Goal: Information Seeking & Learning: Find specific fact

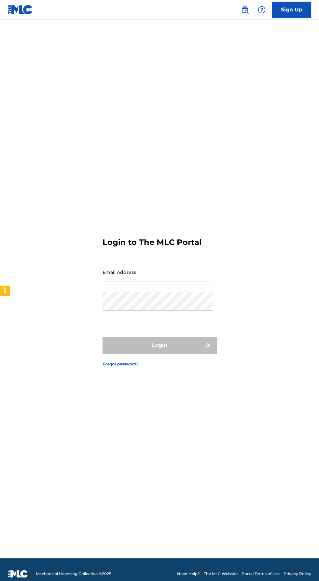
click at [262, 7] on img at bounding box center [262, 10] width 8 height 8
click at [242, 8] on img at bounding box center [245, 10] width 8 height 8
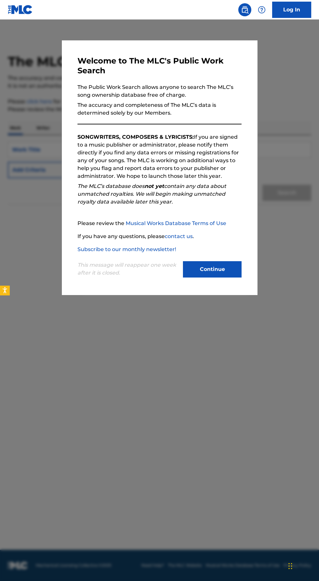
click at [211, 278] on button "Continue" at bounding box center [212, 269] width 59 height 16
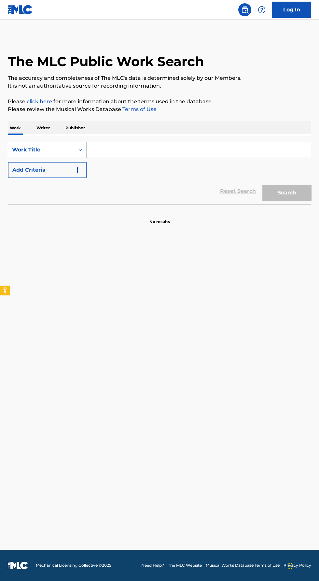
click at [119, 142] on input "Search Form" at bounding box center [199, 150] width 225 height 16
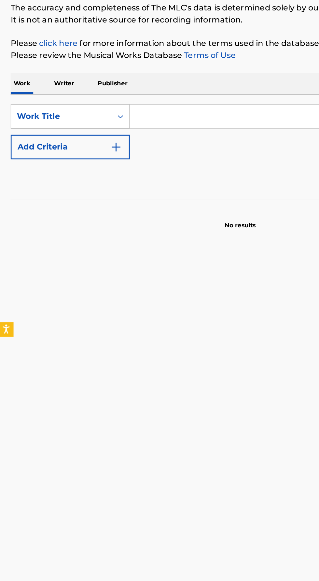
scroll to position [1, 0]
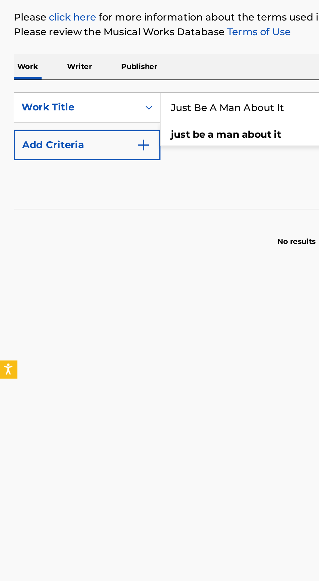
type input "Just Be A Man About It"
click at [263, 185] on button "Search" at bounding box center [287, 193] width 49 height 16
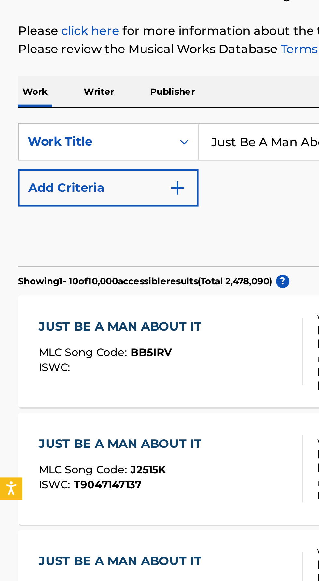
scroll to position [11, 0]
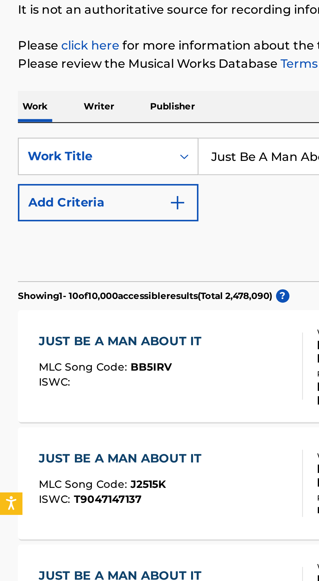
click at [45, 114] on p "Writer" at bounding box center [43, 117] width 17 height 14
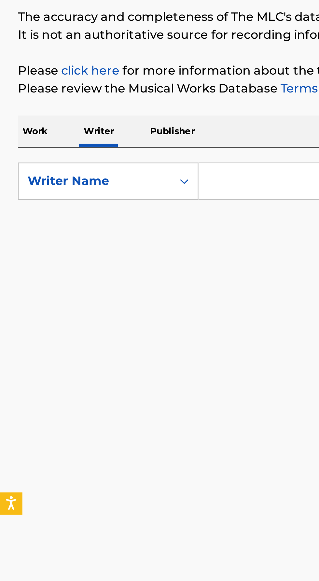
click at [97, 149] on input "Search Form" at bounding box center [199, 150] width 225 height 16
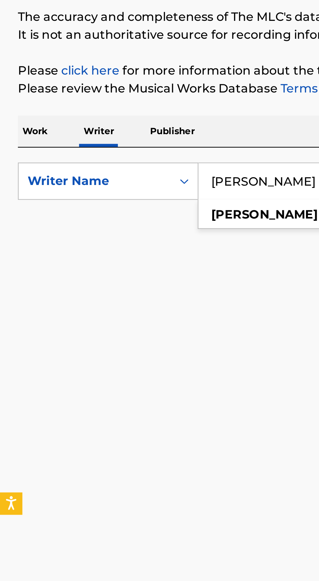
type input "[PERSON_NAME]"
click at [263, 169] on button "Search" at bounding box center [287, 177] width 49 height 16
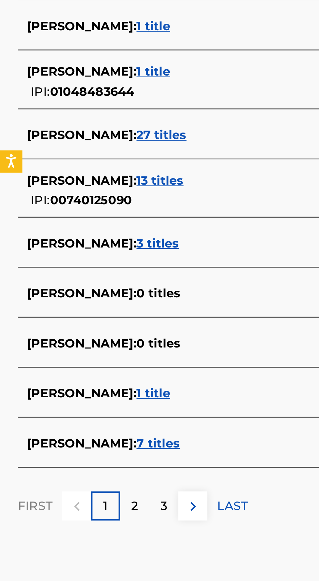
click at [60, 276] on span "27 titles" at bounding box center [71, 279] width 22 height 6
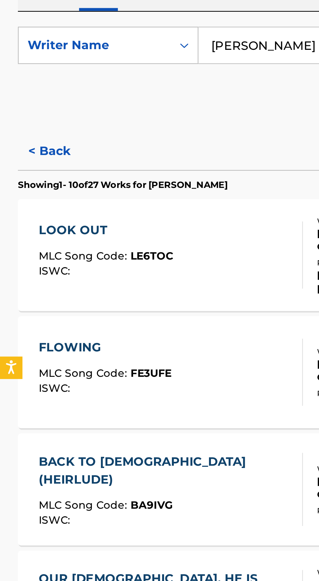
click at [13, 198] on button "< Back" at bounding box center [27, 196] width 39 height 16
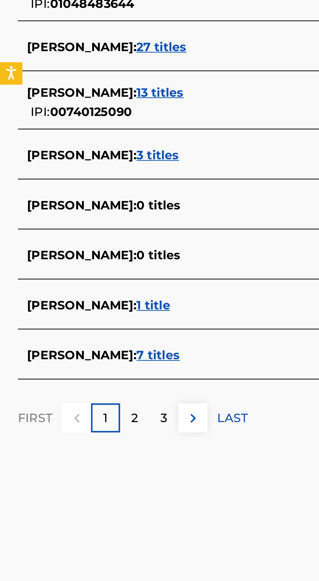
click at [66, 411] on span "7 titles" at bounding box center [69, 414] width 19 height 6
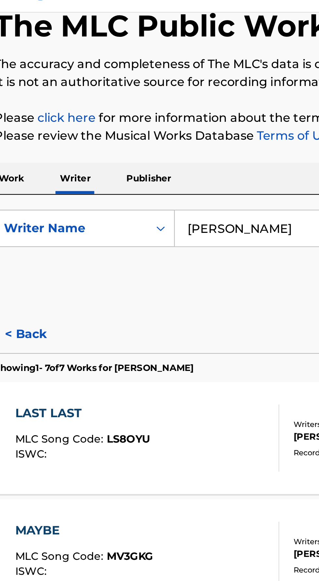
scroll to position [36, 0]
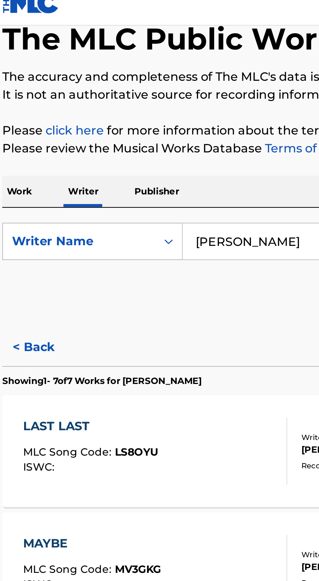
click at [17, 160] on button "< Back" at bounding box center [27, 160] width 39 height 16
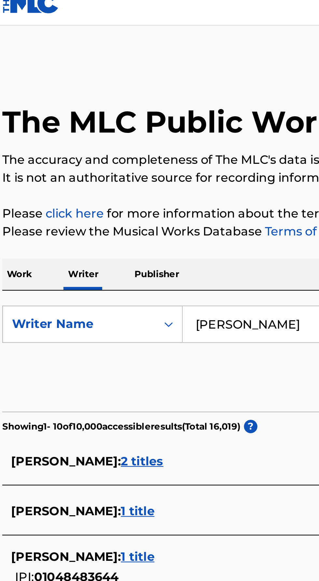
scroll to position [0, 0]
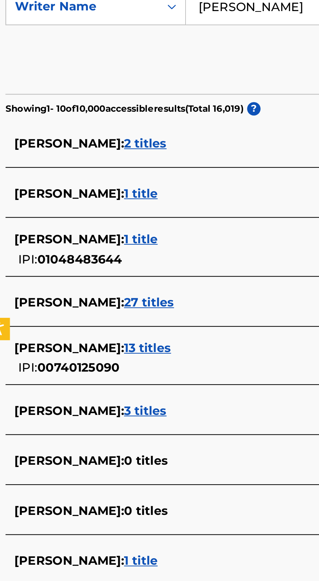
click at [71, 326] on span "3 titles" at bounding box center [69, 326] width 19 height 6
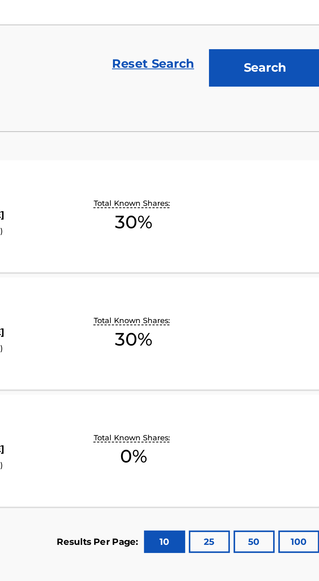
click at [179, 309] on div "LOST AND FOUND MLC Song Code : LT10KW ISWC : Writers ( 1 ) FRANK HAYDEN III Rec…" at bounding box center [160, 292] width 304 height 49
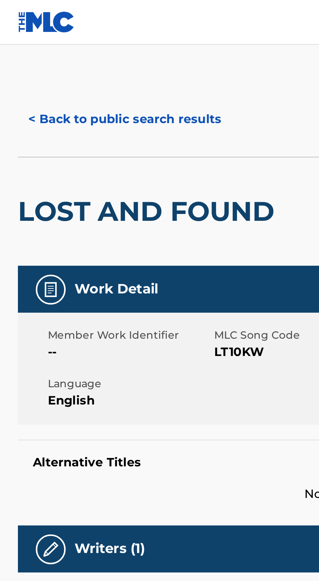
click at [16, 50] on button "< Back to public search results" at bounding box center [55, 52] width 94 height 16
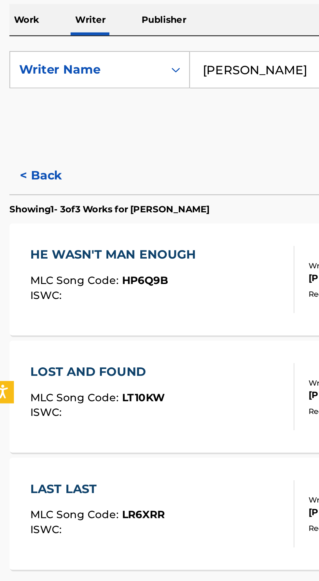
click at [16, 192] on button "< Back" at bounding box center [27, 196] width 39 height 16
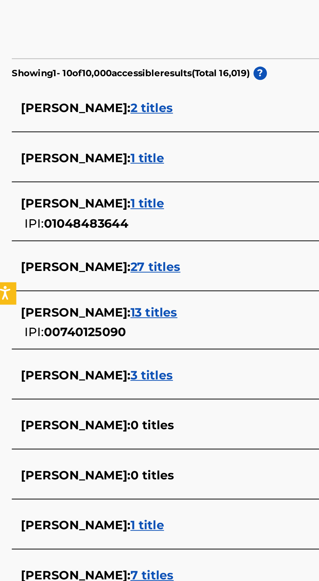
click at [32, 413] on span "[PERSON_NAME] :" at bounding box center [36, 414] width 48 height 6
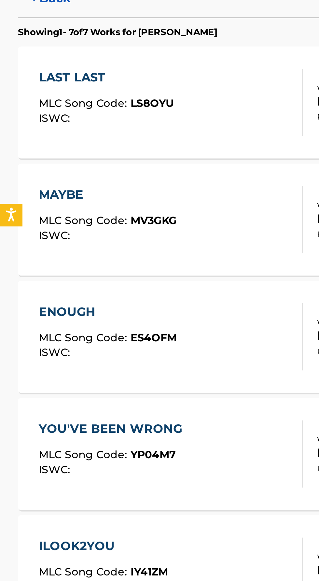
click at [26, 346] on span "MLC Song Code :" at bounding box center [37, 344] width 40 height 6
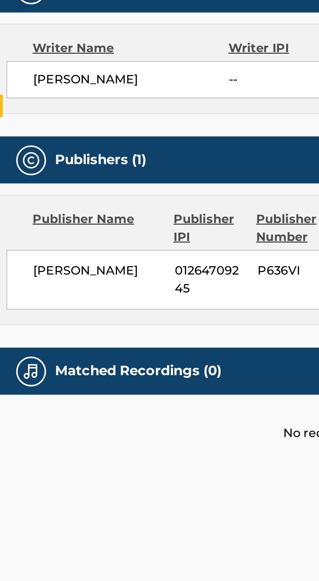
click at [18, 404] on div at bounding box center [22, 406] width 13 height 13
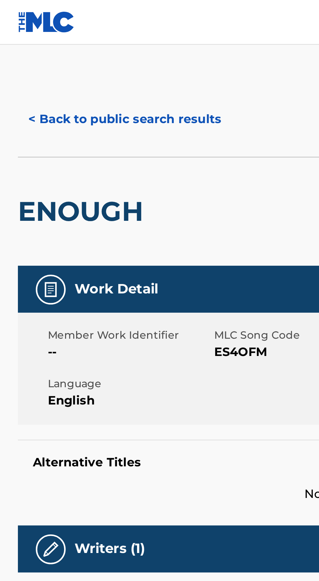
click at [18, 51] on button "< Back to public search results" at bounding box center [55, 52] width 94 height 16
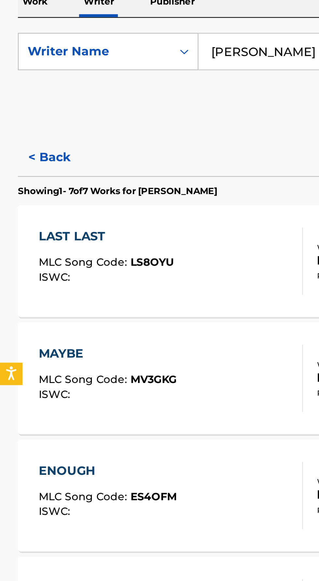
click at [14, 196] on button "< Back" at bounding box center [27, 196] width 39 height 16
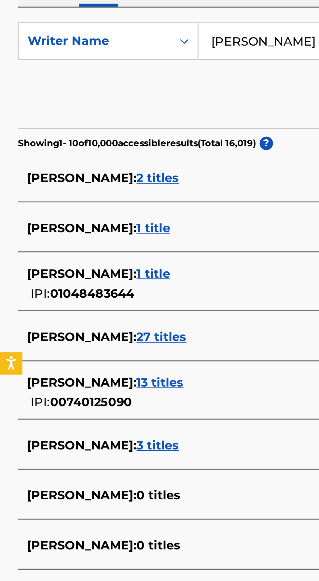
click at [18, 254] on span "JEFFREY HAYDEN III :" at bounding box center [36, 251] width 48 height 6
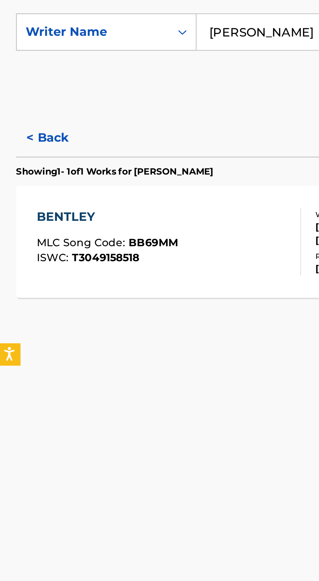
click at [28, 238] on div "BENTLEY MLC Song Code : BB69MM ISWC : T3049158518" at bounding box center [48, 241] width 62 height 29
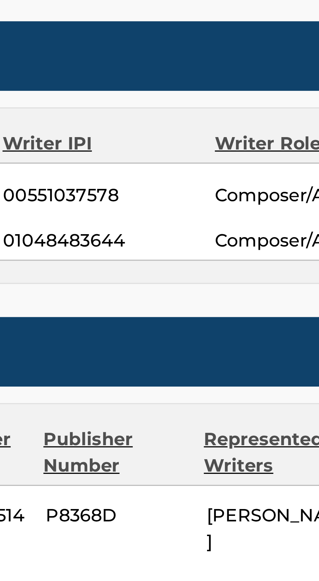
scroll to position [113, 0]
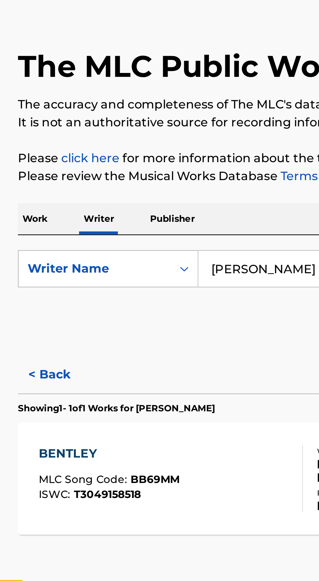
click at [16, 134] on p "Work" at bounding box center [15, 128] width 15 height 14
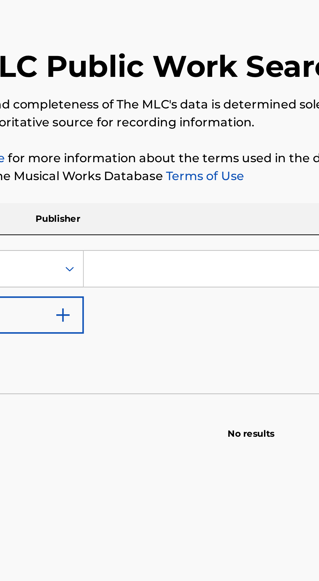
click at [108, 148] on input "Search Form" at bounding box center [199, 150] width 225 height 16
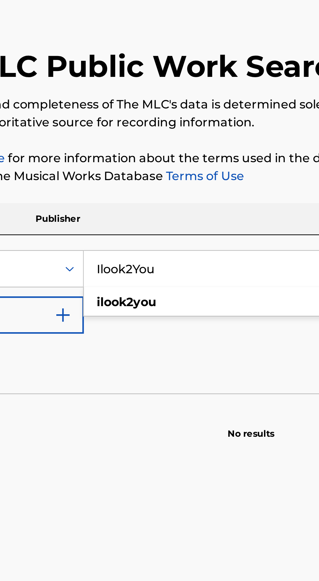
type input "Ilook2You"
click at [263, 185] on button "Search" at bounding box center [287, 193] width 49 height 16
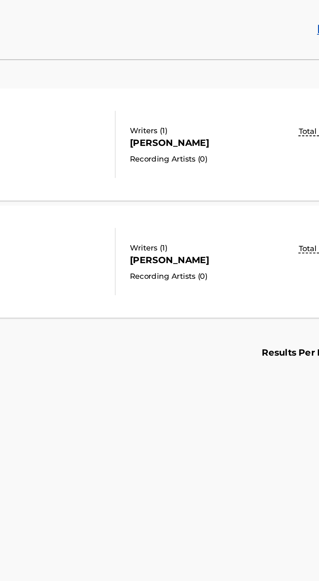
click at [139, 240] on div "[PERSON_NAME]" at bounding box center [172, 241] width 66 height 6
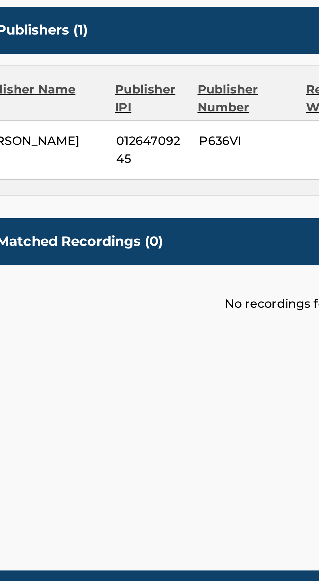
scroll to position [42, 0]
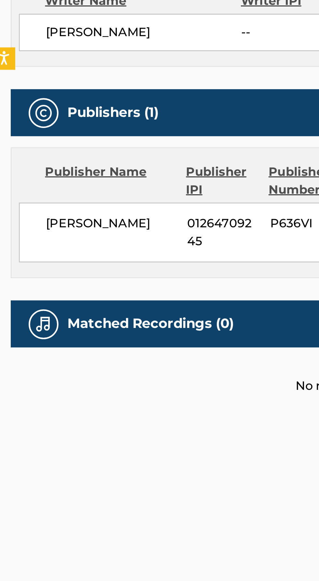
click at [25, 403] on img at bounding box center [22, 407] width 8 height 8
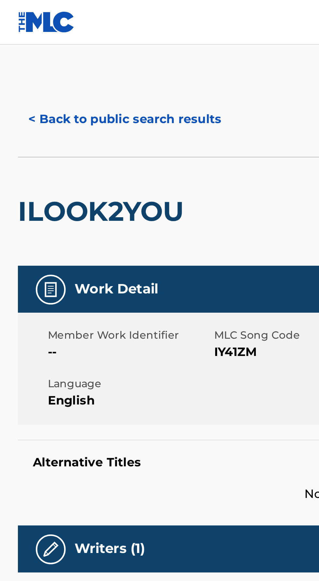
scroll to position [0, 0]
click at [11, 51] on button "< Back to public search results" at bounding box center [55, 52] width 94 height 16
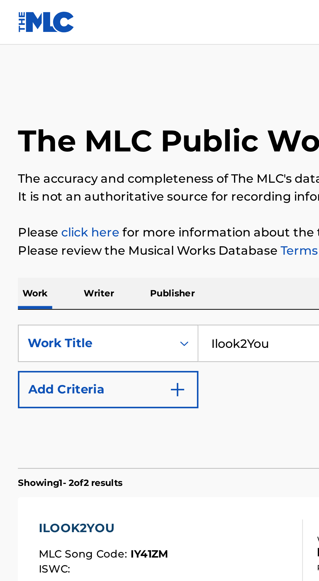
click at [45, 129] on p "Writer" at bounding box center [43, 128] width 17 height 14
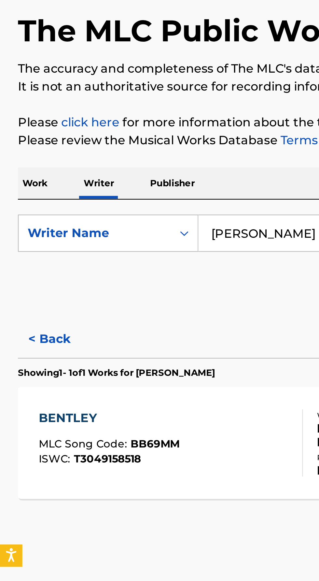
click at [72, 132] on p "Publisher" at bounding box center [75, 128] width 23 height 14
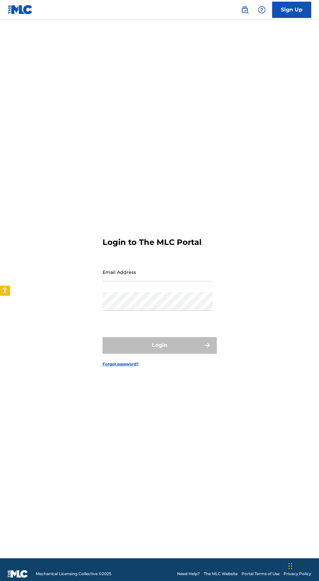
click at [243, 6] on img at bounding box center [245, 10] width 8 height 8
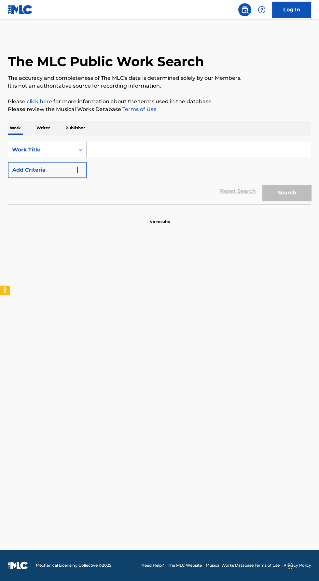
click at [112, 149] on input "Search Form" at bounding box center [199, 150] width 225 height 16
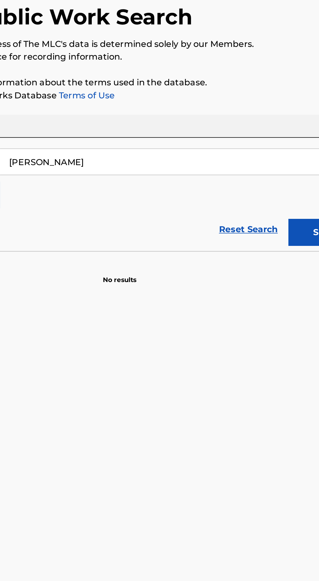
type input "[PERSON_NAME]"
click at [270, 189] on button "Search" at bounding box center [287, 193] width 49 height 16
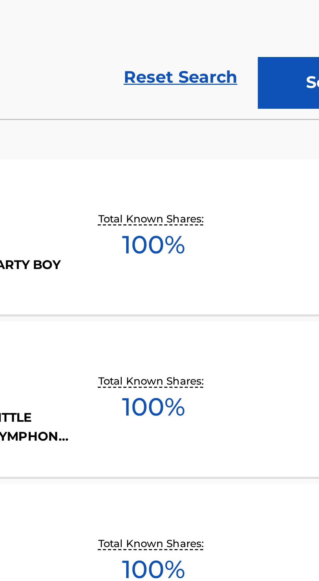
click at [199, 247] on div "PARTY BOY SINGS, PARTY BOY SINGS" at bounding box center [172, 253] width 66 height 12
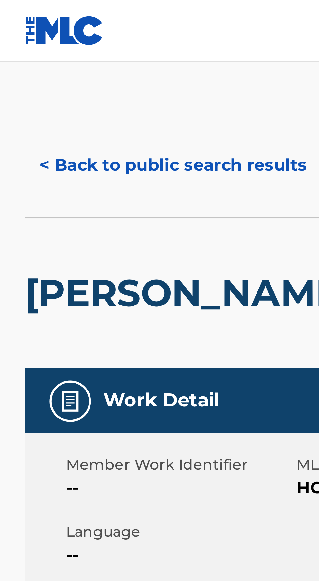
click at [10, 54] on button "< Back to public search results" at bounding box center [55, 52] width 94 height 16
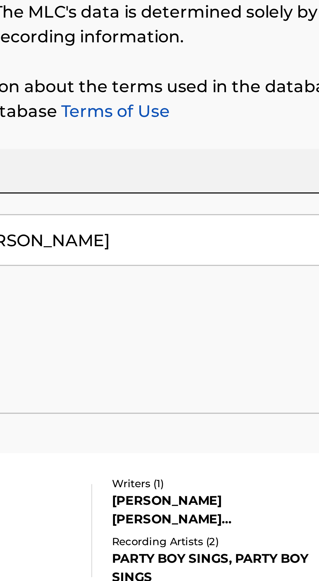
click at [130, 150] on input "[PERSON_NAME]" at bounding box center [199, 150] width 225 height 16
type input "[PERSON_NAME]"
click at [263, 185] on button "Search" at bounding box center [287, 193] width 49 height 16
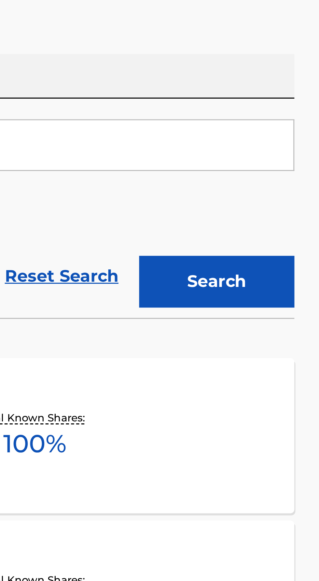
click at [272, 189] on button "Search" at bounding box center [287, 193] width 49 height 16
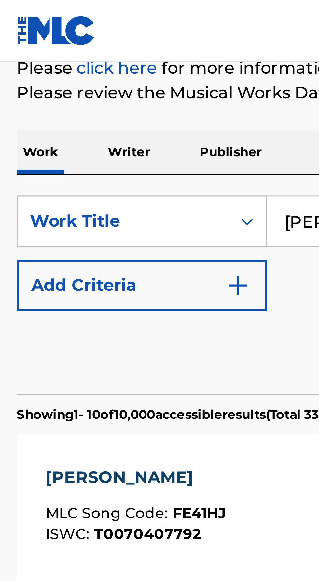
scroll to position [80, 0]
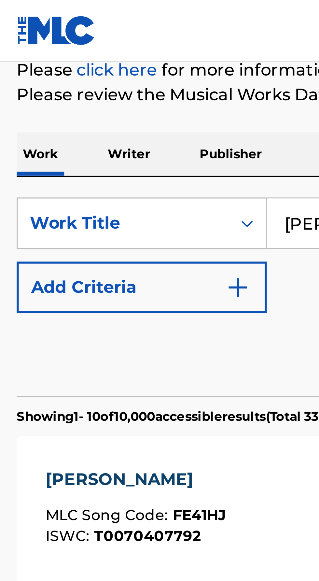
click at [74, 48] on p "Publisher" at bounding box center [75, 49] width 23 height 14
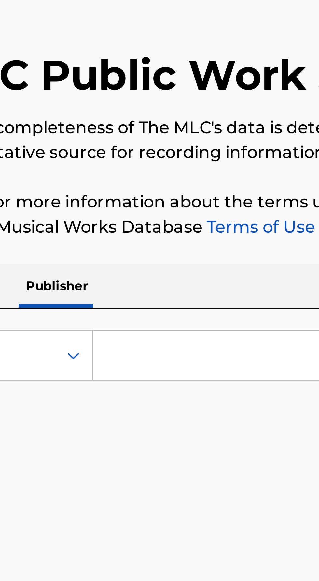
click at [92, 151] on input "Search Form" at bounding box center [199, 150] width 225 height 16
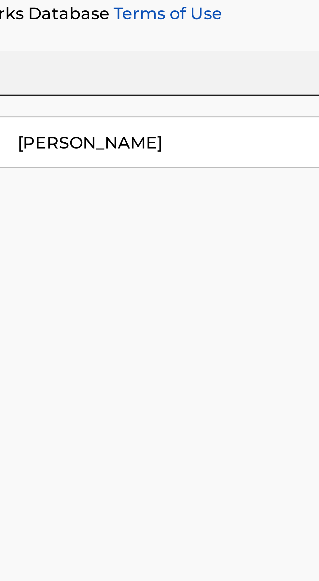
type input "[PERSON_NAME]"
click at [263, 169] on button "Search" at bounding box center [287, 177] width 49 height 16
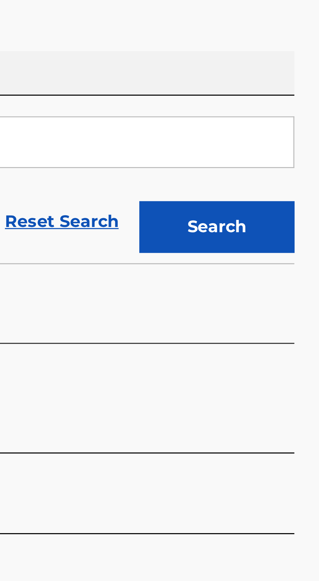
click at [275, 176] on button "Search" at bounding box center [287, 177] width 49 height 16
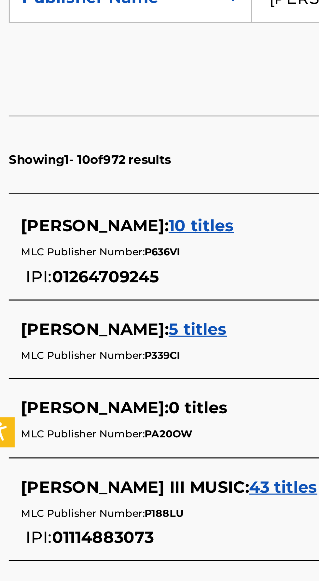
click at [61, 221] on span "10 titles" at bounding box center [70, 224] width 21 height 6
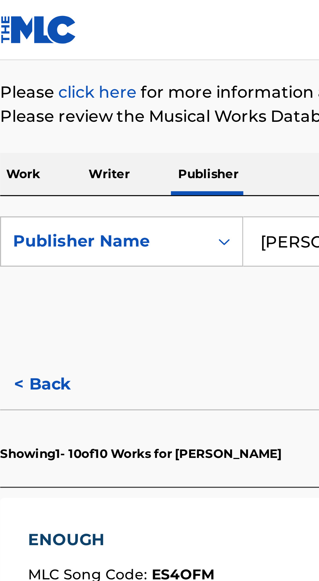
scroll to position [72, 0]
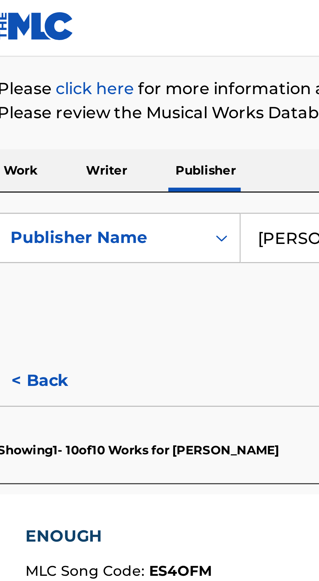
click at [41, 52] on p "Writer" at bounding box center [43, 57] width 17 height 14
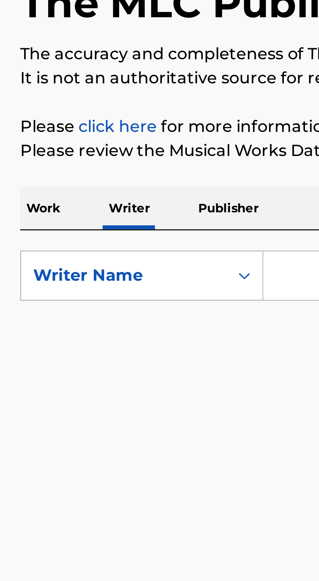
click at [15, 132] on p "Work" at bounding box center [15, 128] width 15 height 14
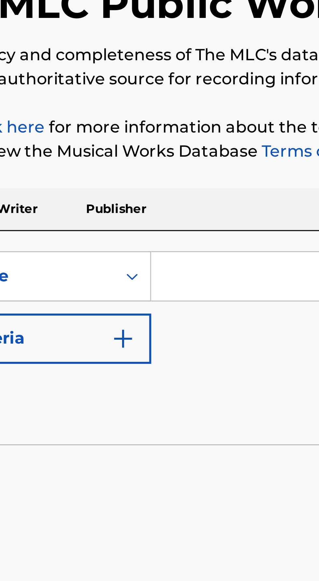
click at [92, 151] on input "Search Form" at bounding box center [199, 150] width 225 height 16
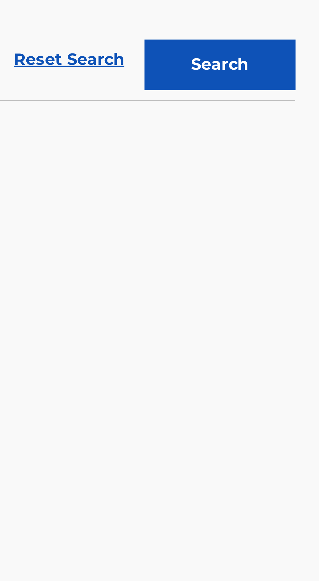
type input "Last last"
click at [272, 192] on button "Search" at bounding box center [287, 193] width 49 height 16
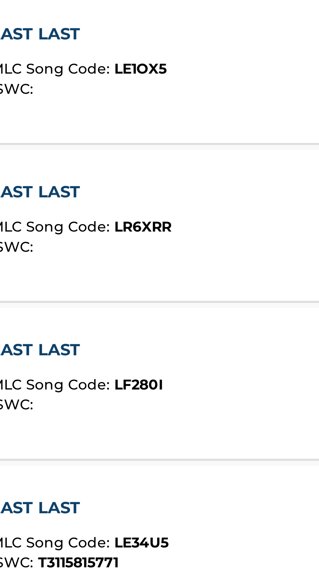
scroll to position [209, 0]
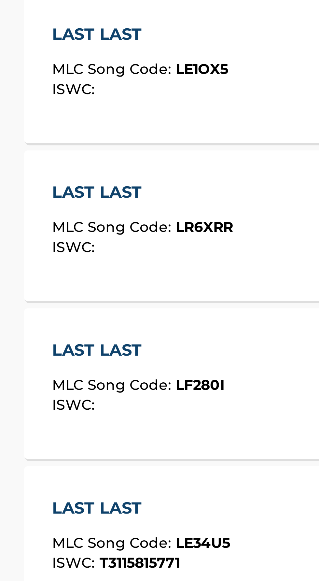
click at [22, 395] on span "ISWC :" at bounding box center [24, 397] width 15 height 6
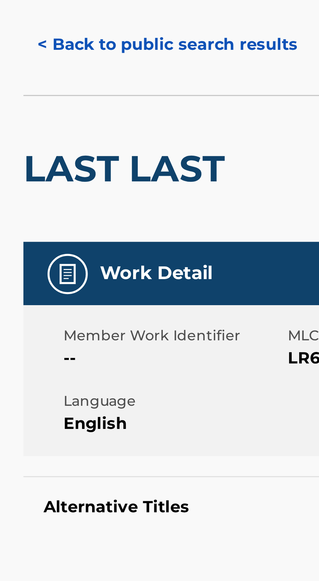
click at [14, 54] on button "< Back to public search results" at bounding box center [55, 52] width 94 height 16
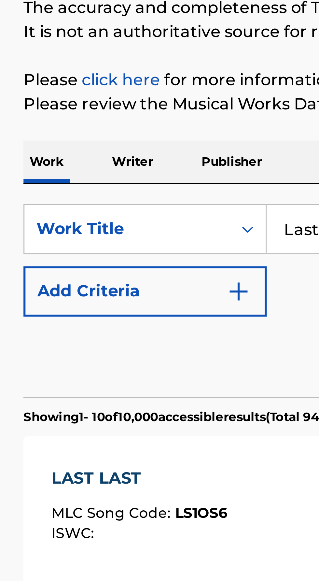
scroll to position [12, 0]
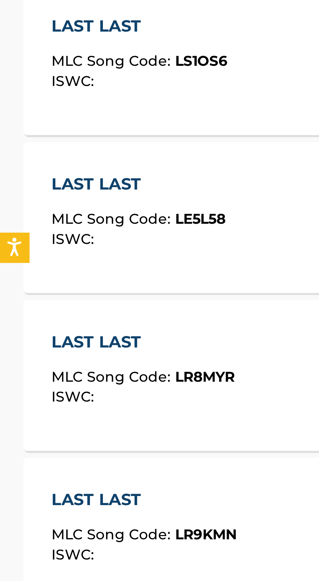
click at [19, 287] on span "ISWC :" at bounding box center [24, 288] width 15 height 6
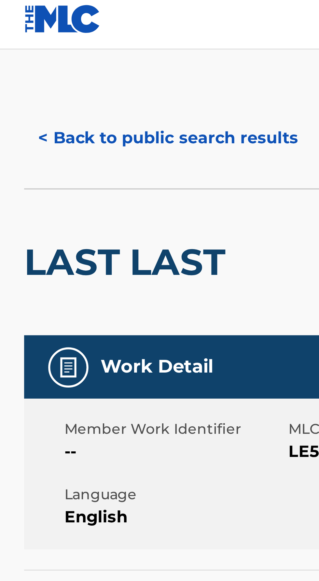
scroll to position [4, 0]
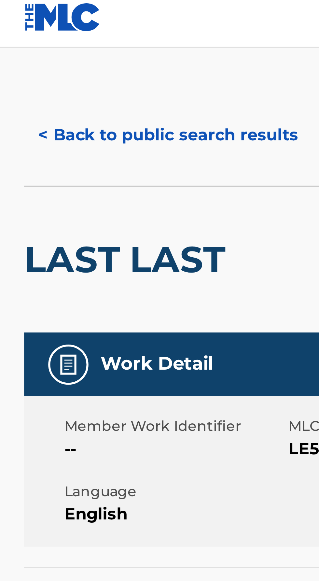
click at [12, 47] on button "< Back to public search results" at bounding box center [55, 48] width 94 height 16
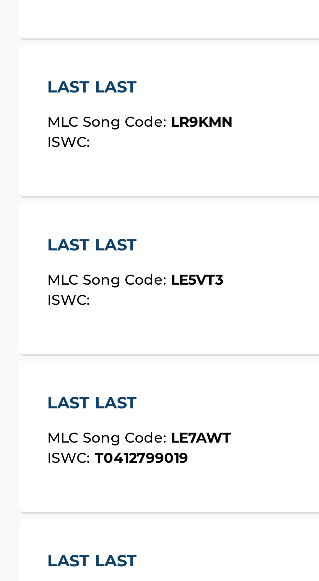
scroll to position [12, 0]
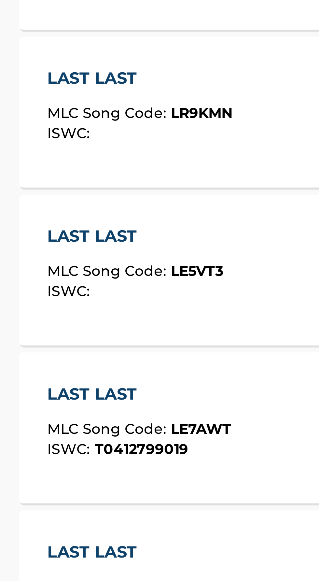
click at [26, 489] on div "MLC Song Code : LE7AWT" at bounding box center [47, 487] width 60 height 7
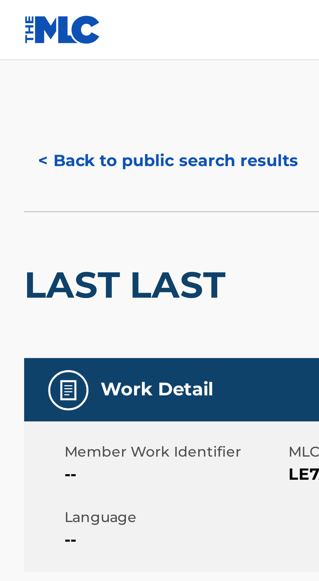
click at [13, 56] on button "< Back to public search results" at bounding box center [55, 52] width 94 height 16
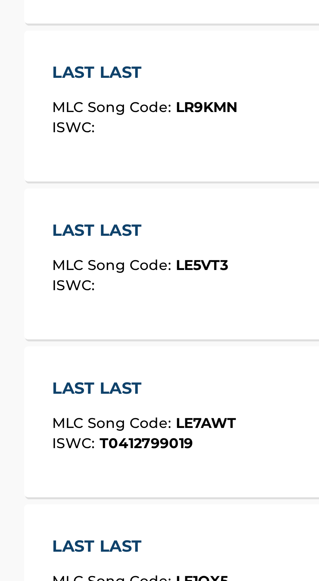
scroll to position [12, 0]
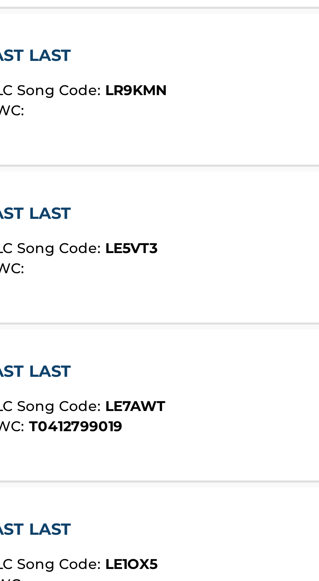
click at [27, 439] on span "ISWC :" at bounding box center [24, 441] width 15 height 6
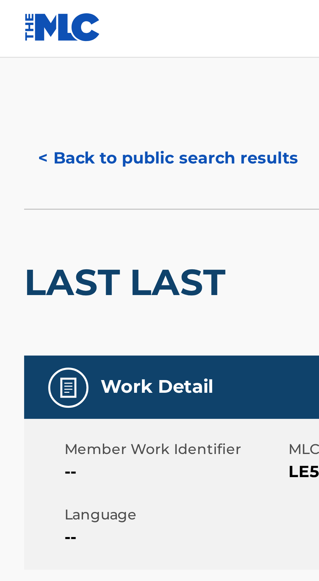
click at [13, 53] on button "< Back to public search results" at bounding box center [55, 52] width 94 height 16
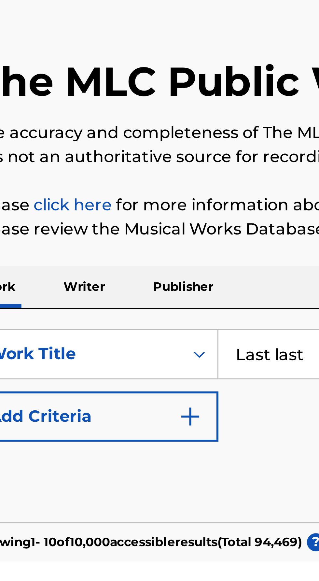
scroll to position [12, 0]
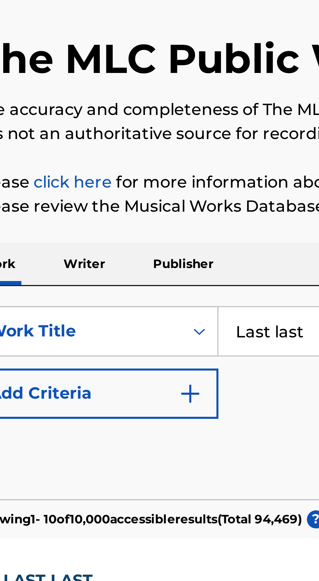
click at [42, 113] on p "Writer" at bounding box center [43, 117] width 17 height 14
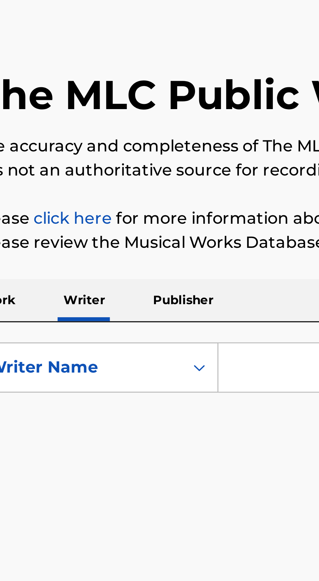
click at [89, 147] on input "Search Form" at bounding box center [199, 150] width 225 height 16
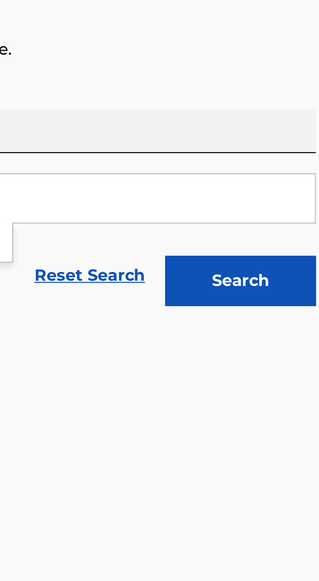
type input "[PERSON_NAME]"
click at [279, 169] on button "Search" at bounding box center [287, 177] width 49 height 16
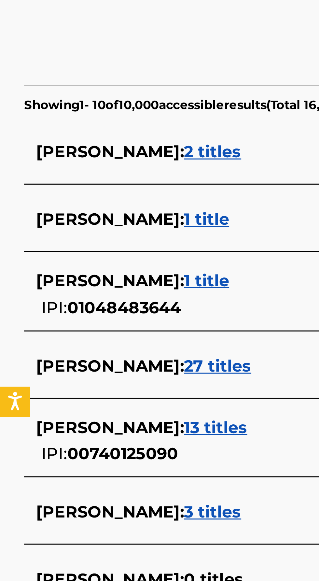
click at [64, 207] on span "2 titles" at bounding box center [69, 210] width 19 height 6
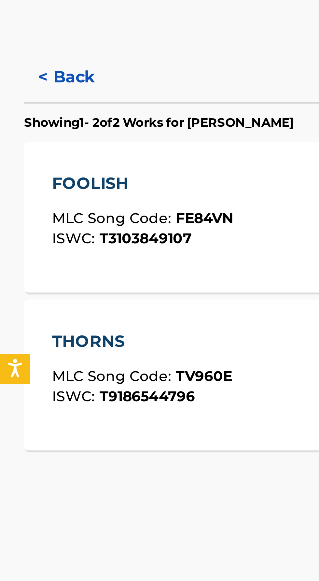
click at [22, 288] on div "THORNS MLC Song Code : TV960E ISWC : T9186544796" at bounding box center [46, 292] width 58 height 29
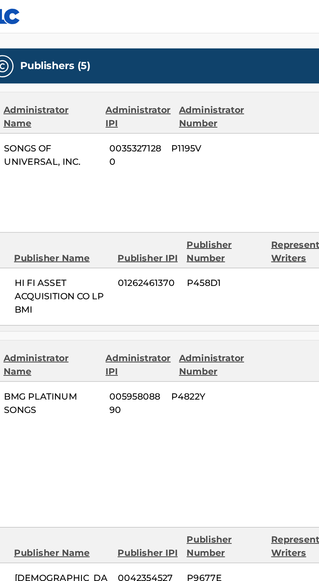
scroll to position [293, 0]
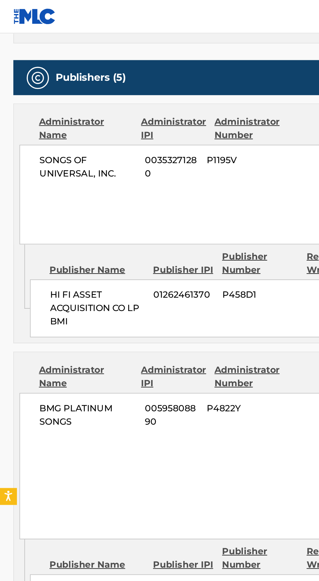
click at [29, 154] on div "Publisher Name" at bounding box center [57, 158] width 56 height 8
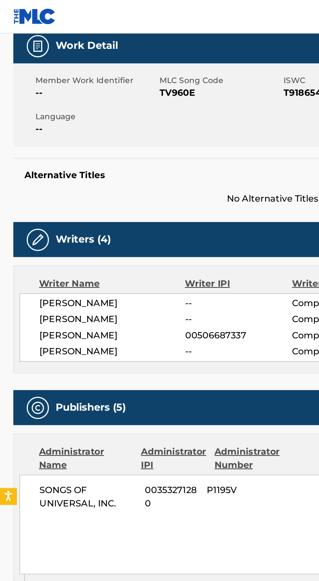
scroll to position [0, 0]
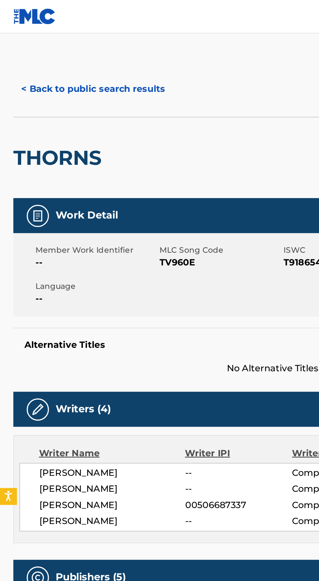
click at [12, 55] on button "< Back to public search results" at bounding box center [55, 52] width 94 height 16
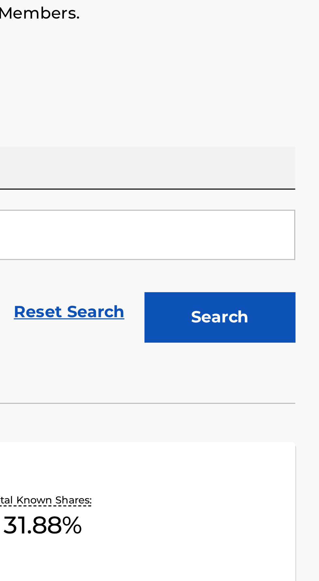
click at [268, 178] on button "Search" at bounding box center [287, 177] width 49 height 16
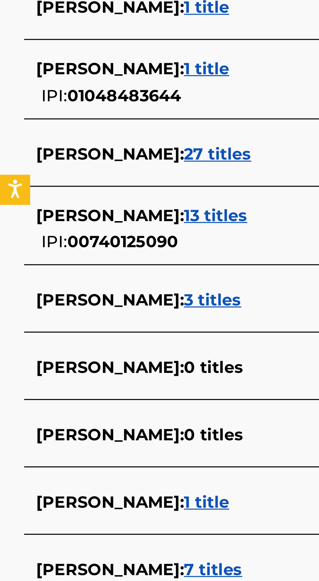
click at [66, 327] on span "3 titles" at bounding box center [69, 326] width 19 height 6
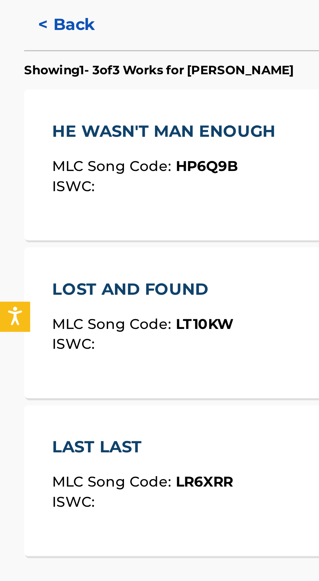
click at [19, 243] on span "MLC Song Code :" at bounding box center [37, 242] width 40 height 6
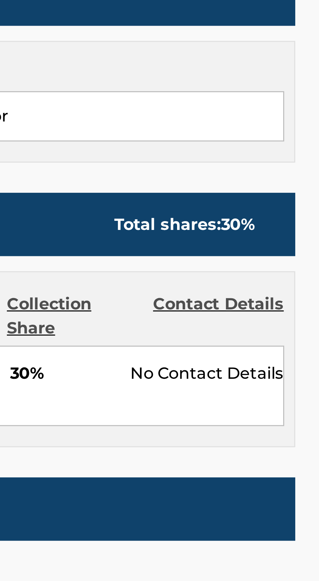
click at [223, 363] on span "30%" at bounding box center [236, 363] width 34 height 8
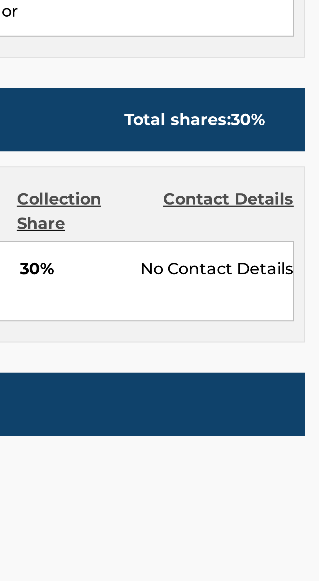
click at [266, 344] on div "Contact Details" at bounding box center [287, 344] width 42 height 16
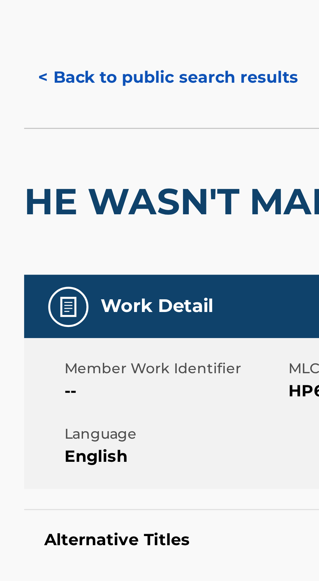
click at [13, 54] on button "< Back to public search results" at bounding box center [55, 52] width 94 height 16
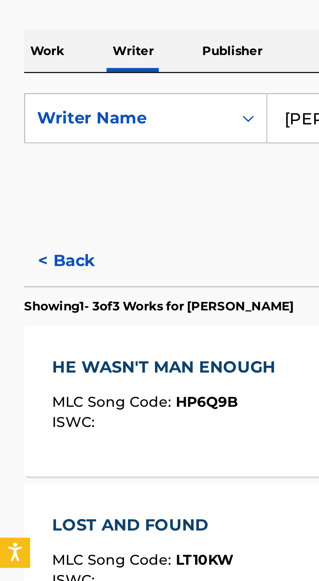
click at [17, 190] on button "< Back" at bounding box center [27, 196] width 39 height 16
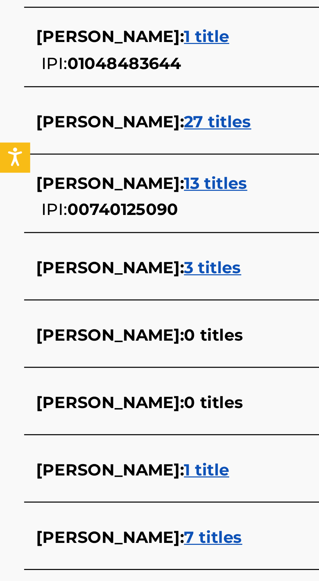
click at [50, 413] on span "[PERSON_NAME] :" at bounding box center [36, 414] width 48 height 6
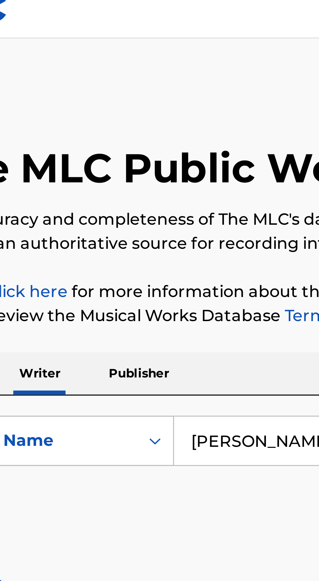
click at [43, 101] on link "click here" at bounding box center [39, 101] width 25 height 6
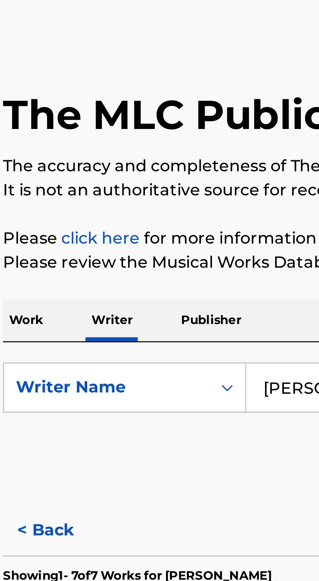
click at [12, 126] on p "Work" at bounding box center [15, 128] width 15 height 14
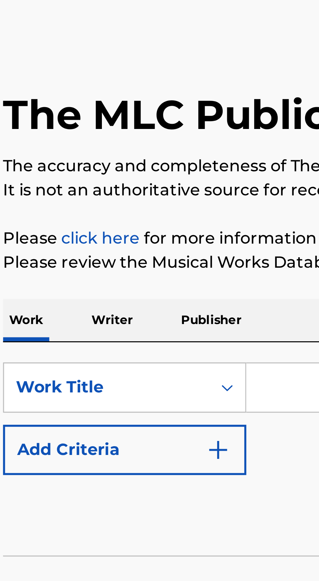
click at [69, 124] on p "Publisher" at bounding box center [75, 128] width 23 height 14
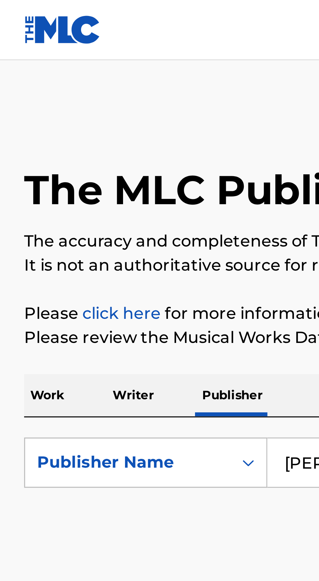
click at [15, 7] on img at bounding box center [20, 9] width 25 height 9
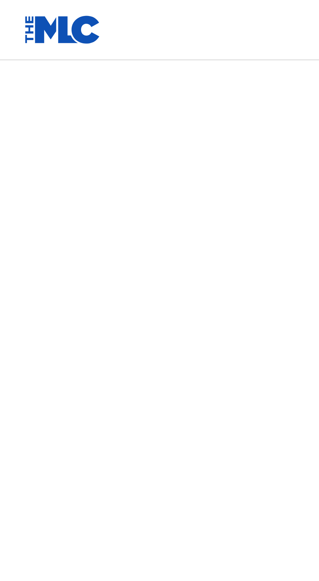
click at [20, 15] on link at bounding box center [20, 9] width 25 height 19
click at [22, 7] on img at bounding box center [20, 9] width 25 height 9
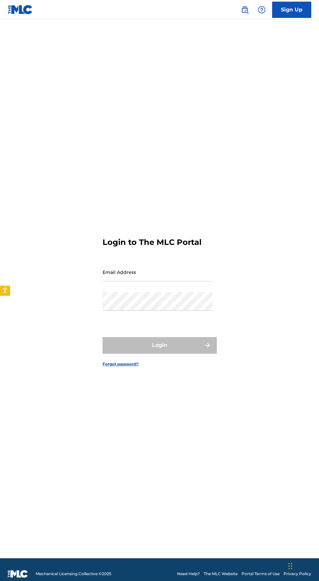
click at [264, 6] on img at bounding box center [262, 10] width 8 height 8
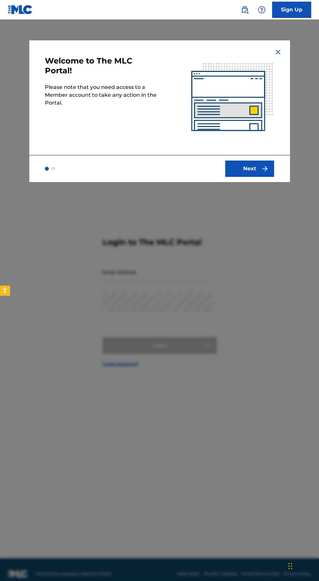
click at [272, 46] on img at bounding box center [232, 97] width 115 height 115
click at [282, 35] on div at bounding box center [159, 310] width 319 height 581
